Goal: Transaction & Acquisition: Book appointment/travel/reservation

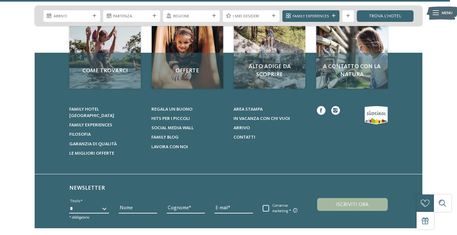
scroll to position [2677, 0]
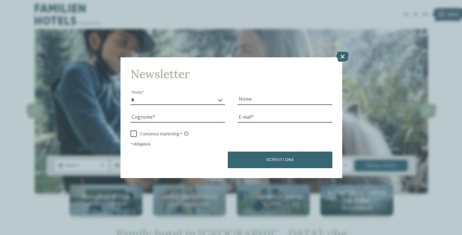
click at [340, 59] on icon at bounding box center [342, 56] width 13 height 10
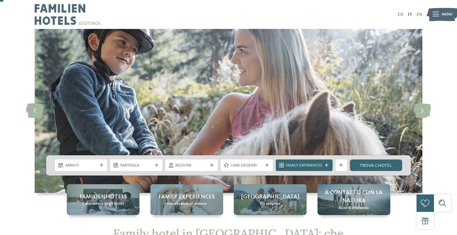
scroll to position [96, 0]
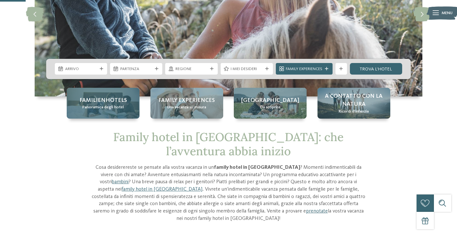
click at [119, 102] on span "Familienhotels" at bounding box center [103, 100] width 47 height 8
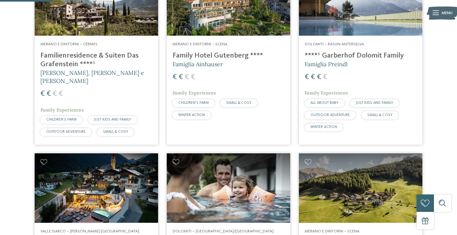
scroll to position [289, 0]
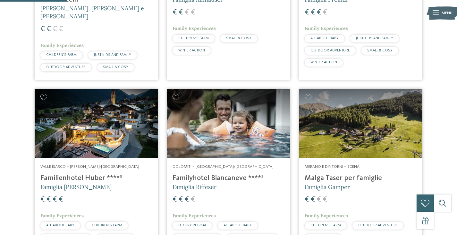
click at [240, 174] on h4 "Familyhotel Biancaneve ****ˢ" at bounding box center [229, 178] width 112 height 9
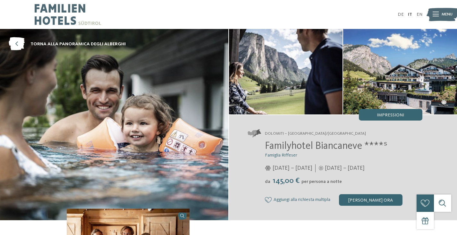
click at [138, 136] on img at bounding box center [114, 124] width 228 height 191
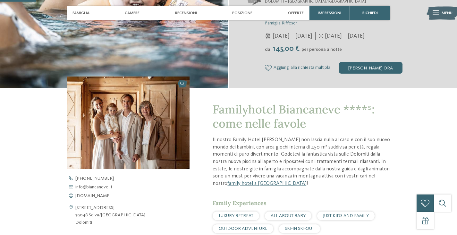
scroll to position [128, 0]
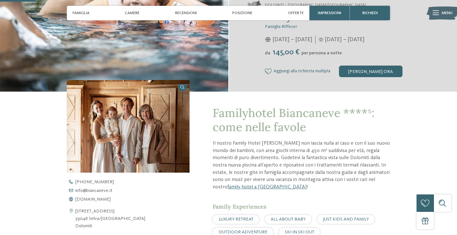
click at [149, 150] on img at bounding box center [128, 126] width 123 height 92
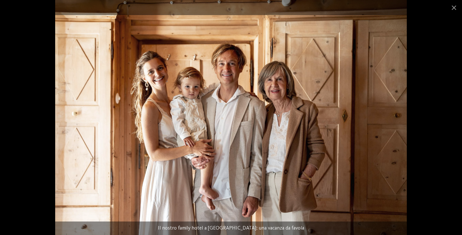
click at [296, 118] on img at bounding box center [231, 117] width 352 height 235
click at [400, 96] on img at bounding box center [231, 117] width 352 height 235
click at [457, 13] on span at bounding box center [454, 7] width 16 height 15
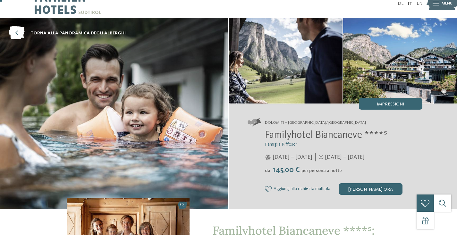
scroll to position [0, 0]
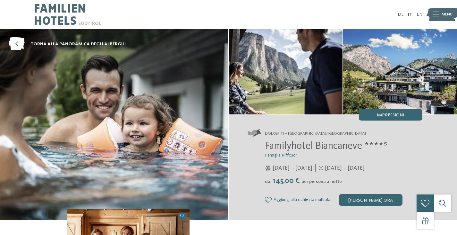
click at [160, 130] on img at bounding box center [114, 124] width 228 height 191
click at [283, 88] on img at bounding box center [286, 71] width 114 height 85
click at [365, 82] on img at bounding box center [400, 71] width 114 height 85
click at [189, 116] on img at bounding box center [114, 124] width 228 height 191
